Goal: Information Seeking & Learning: Learn about a topic

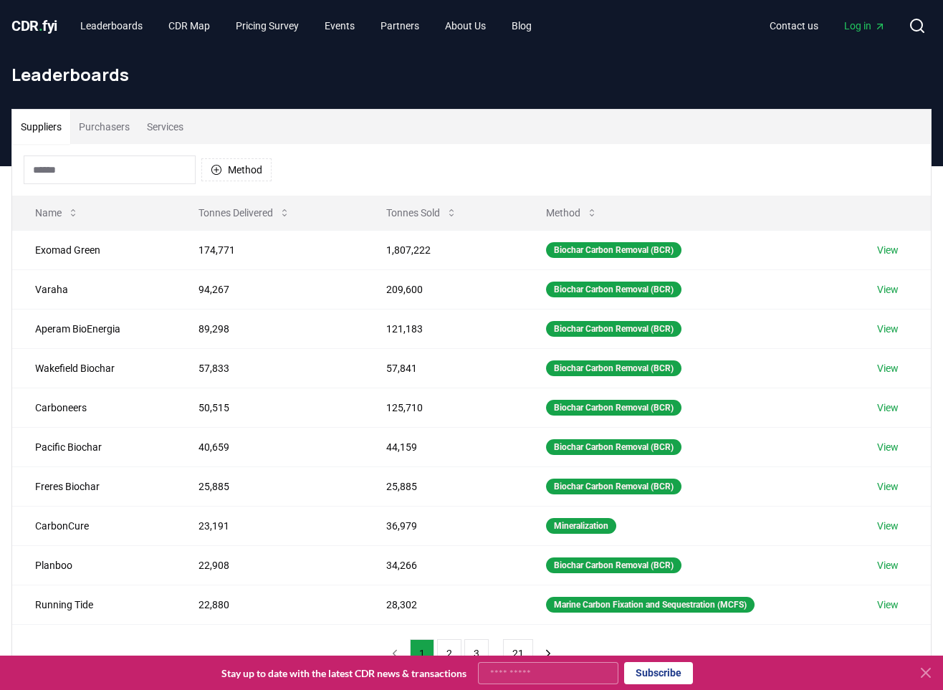
click at [539, 670] on input "Your email" at bounding box center [548, 673] width 140 height 22
type input "**********"
click at [666, 675] on button "Subscribe" at bounding box center [658, 673] width 69 height 22
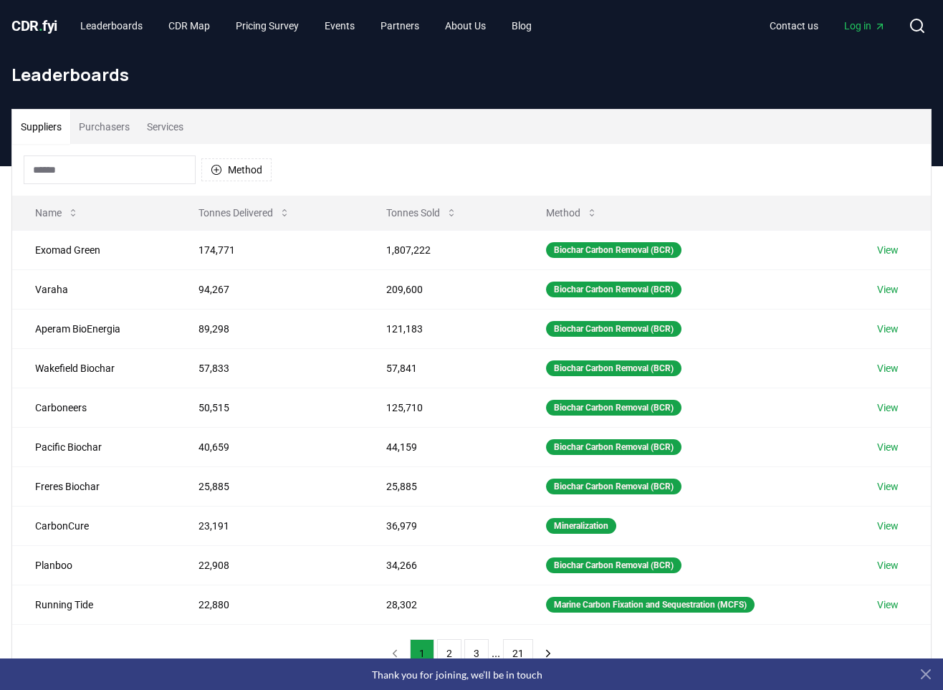
click at [923, 675] on icon at bounding box center [926, 674] width 17 height 17
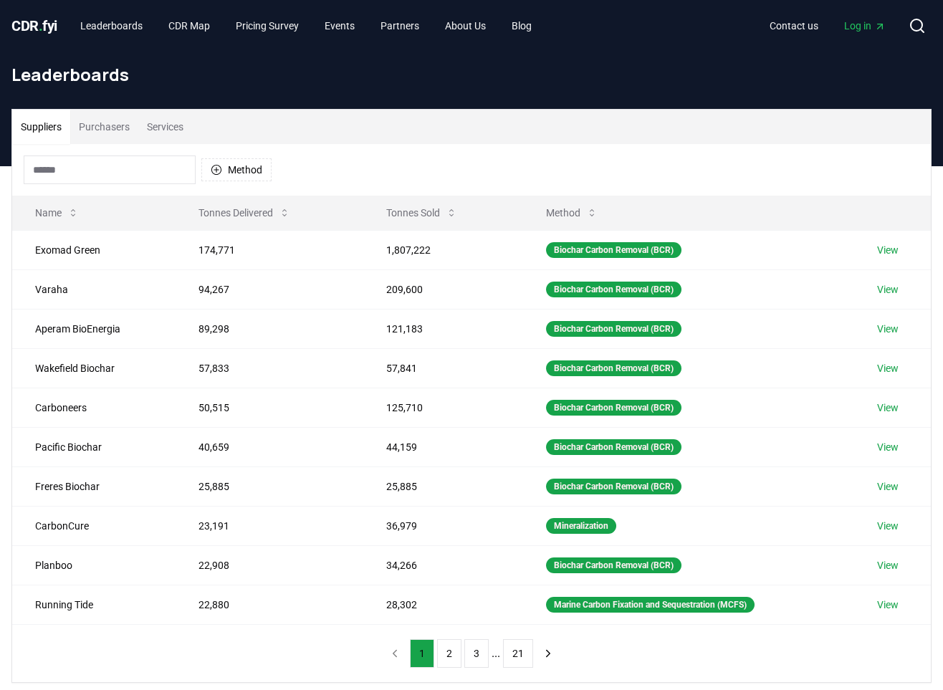
click at [854, 27] on span "Log in" at bounding box center [865, 26] width 42 height 14
click at [87, 169] on input at bounding box center [110, 170] width 172 height 29
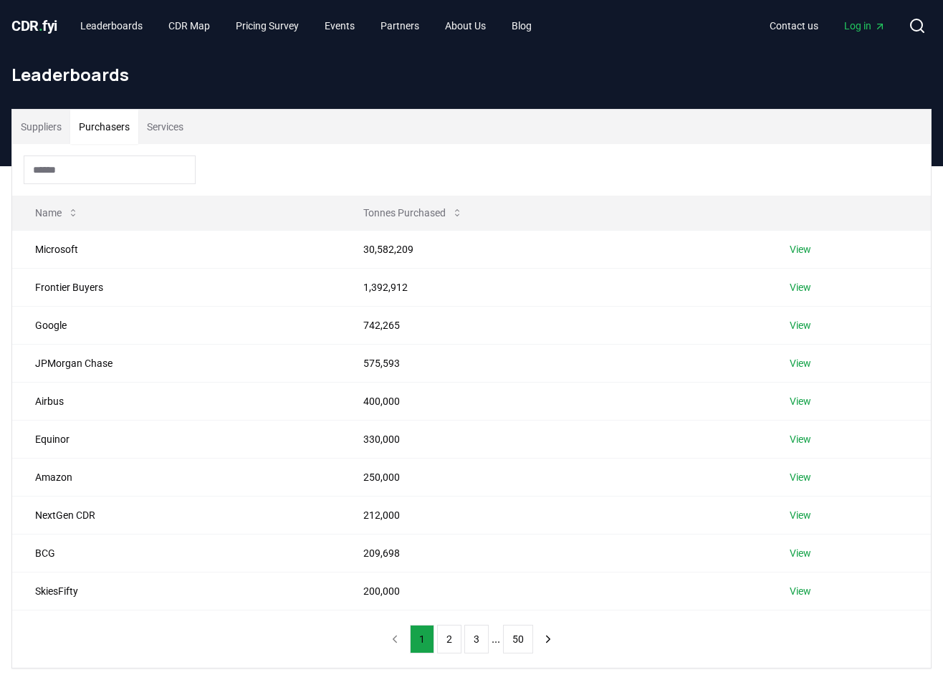
click at [112, 131] on button "Purchasers" at bounding box center [104, 127] width 68 height 34
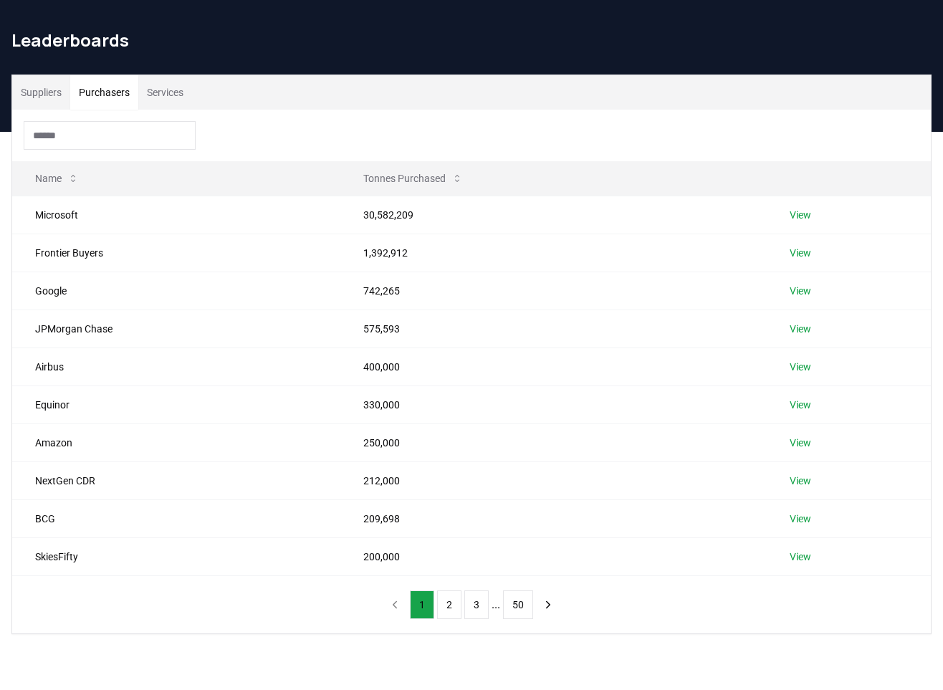
scroll to position [34, 0]
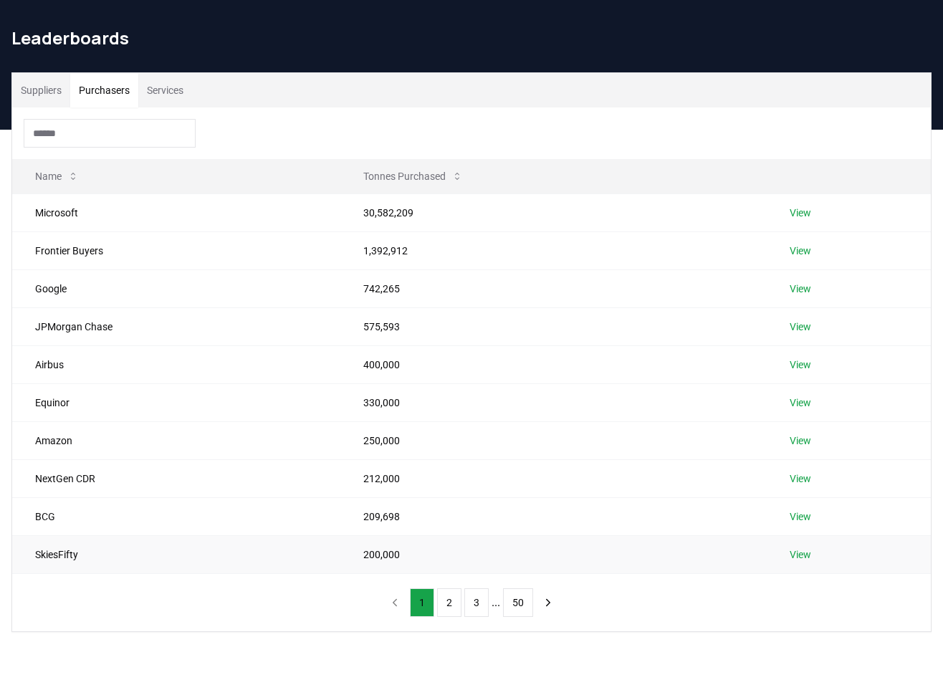
click at [810, 558] on link "View" at bounding box center [801, 555] width 22 height 14
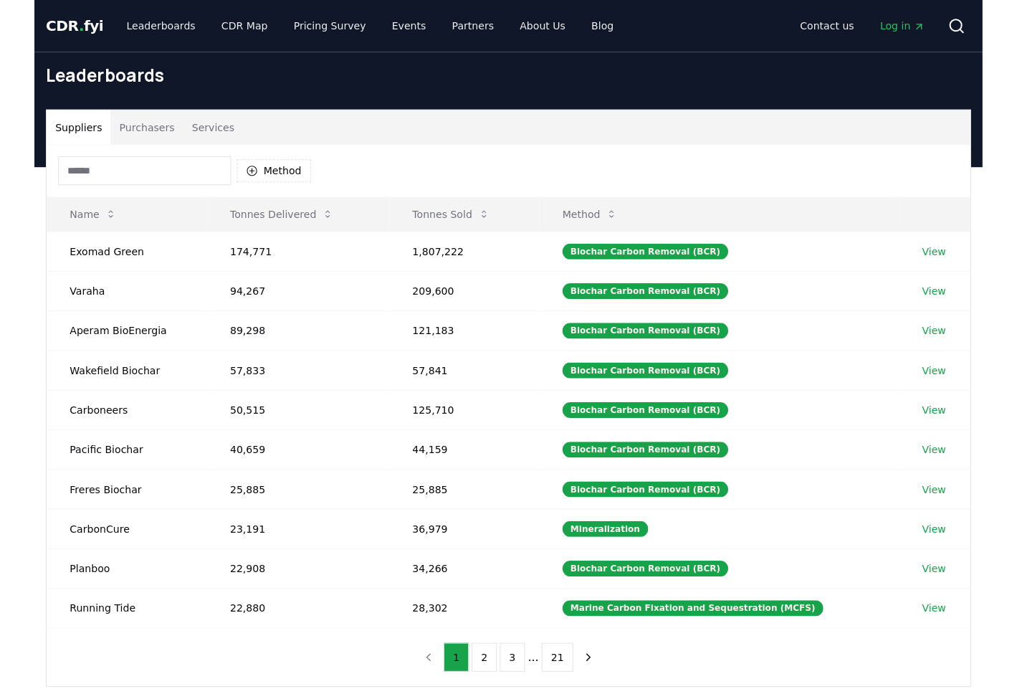
scroll to position [34, 0]
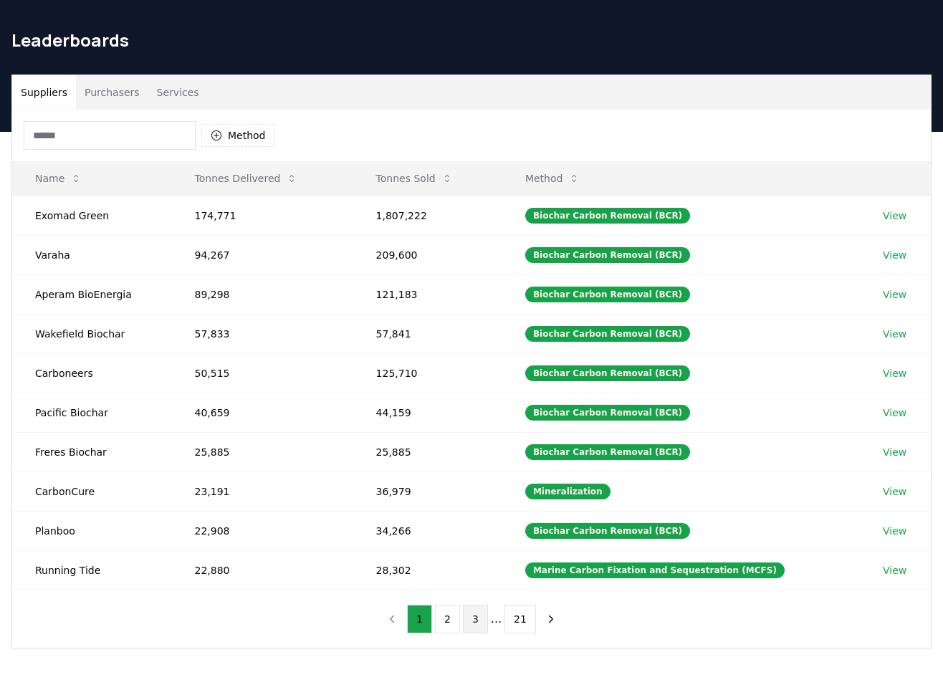
click at [479, 624] on button "3" at bounding box center [475, 619] width 25 height 29
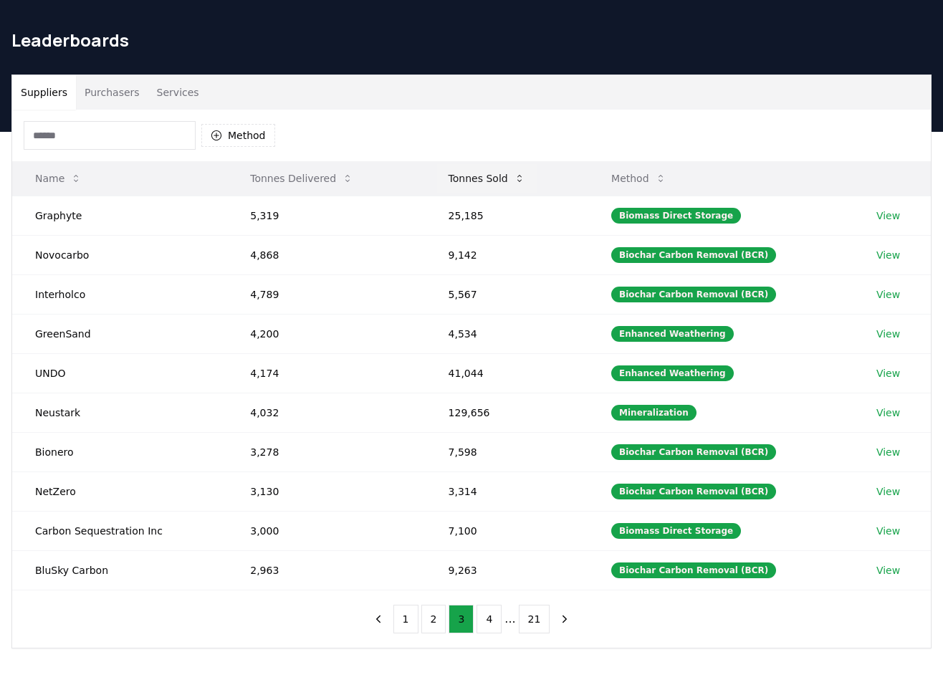
click at [485, 183] on button "Tonnes Sold" at bounding box center [487, 178] width 100 height 29
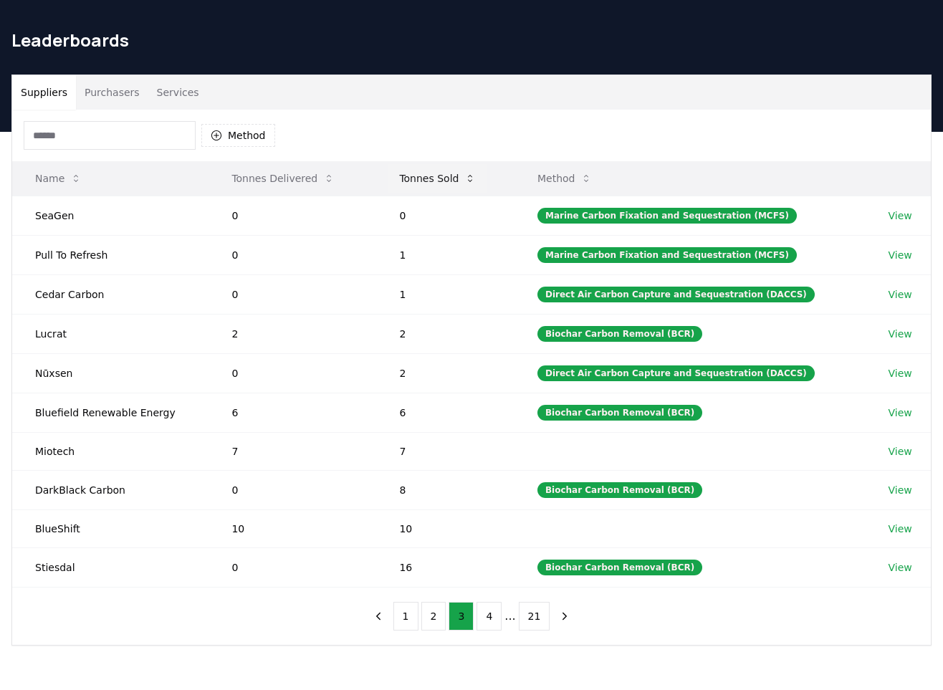
click at [432, 171] on button "Tonnes Sold" at bounding box center [438, 178] width 100 height 29
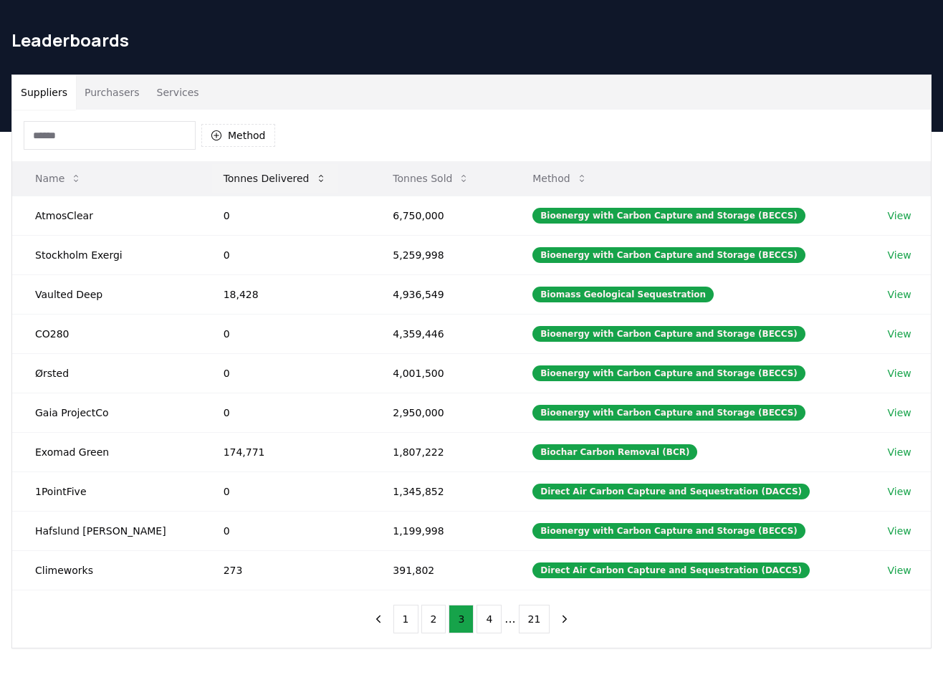
click at [229, 181] on button "Tonnes Delivered" at bounding box center [275, 178] width 126 height 29
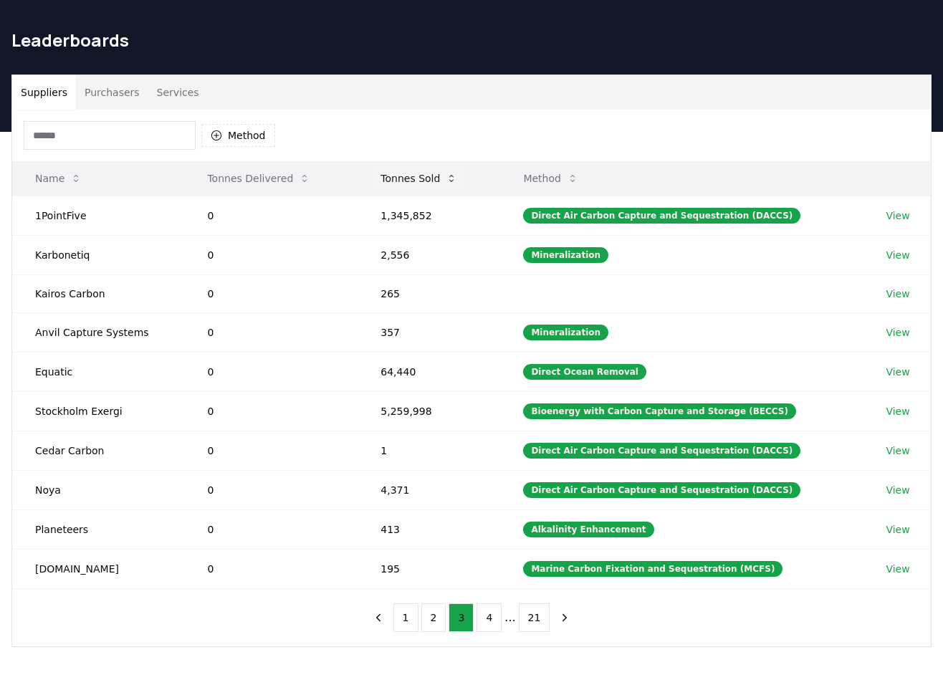
click at [418, 181] on button "Tonnes Sold" at bounding box center [419, 178] width 100 height 29
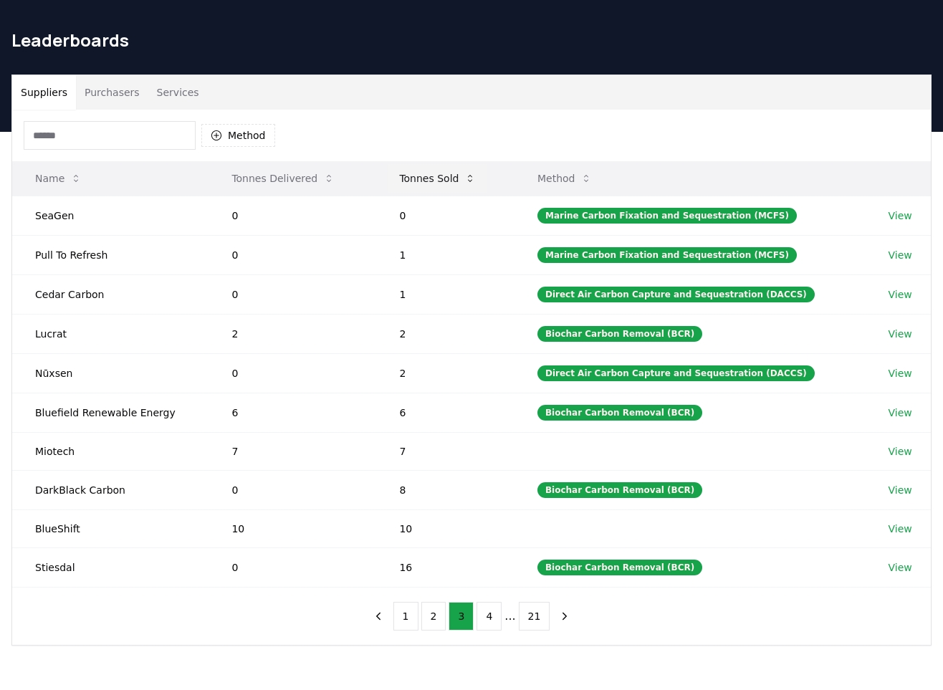
click at [416, 185] on button "Tonnes Sold" at bounding box center [438, 178] width 100 height 29
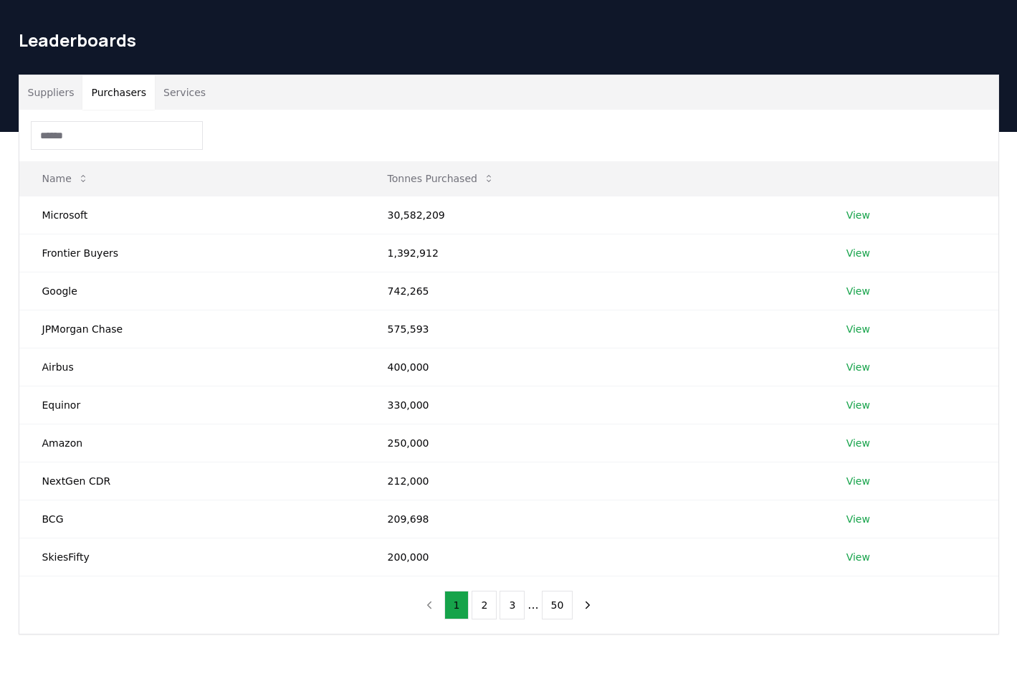
click at [125, 92] on button "Purchasers" at bounding box center [118, 92] width 72 height 34
click at [864, 518] on link "View" at bounding box center [859, 519] width 24 height 14
